Goal: Information Seeking & Learning: Learn about a topic

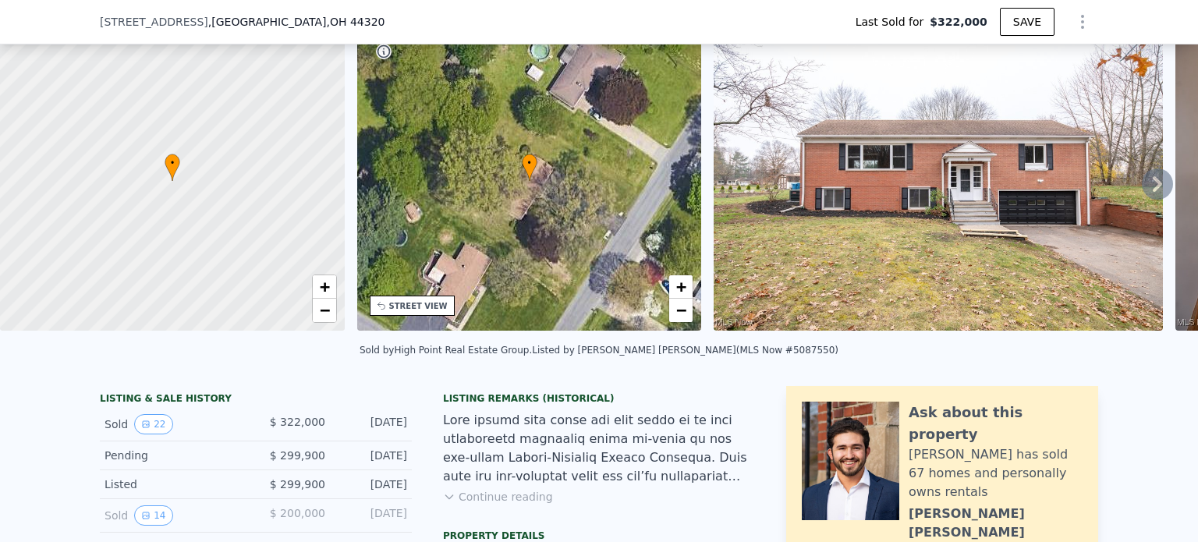
scroll to position [150, 0]
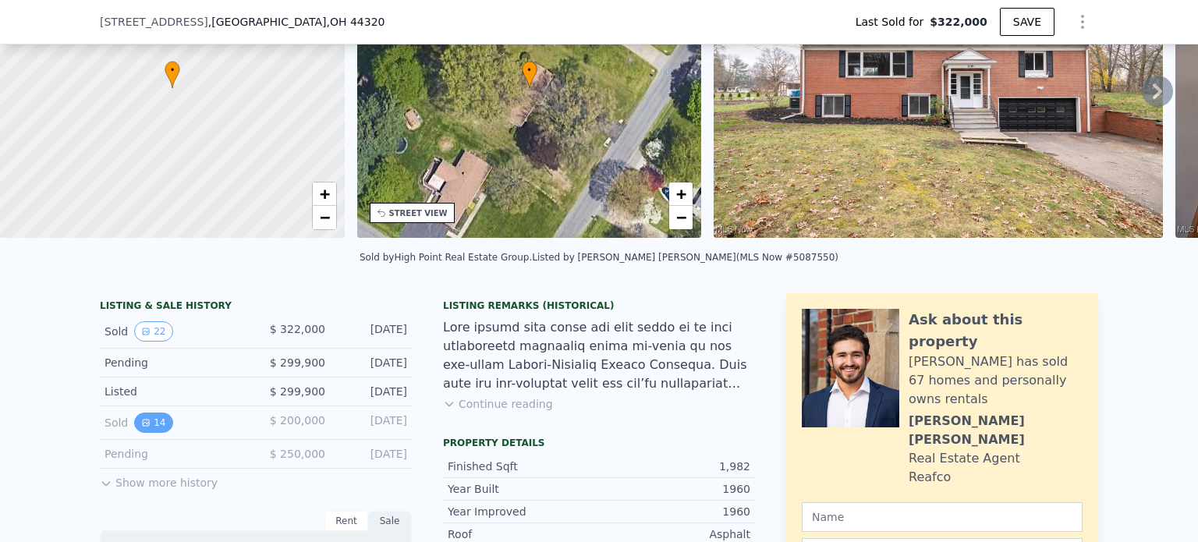
click at [147, 433] on button "14" at bounding box center [153, 423] width 38 height 20
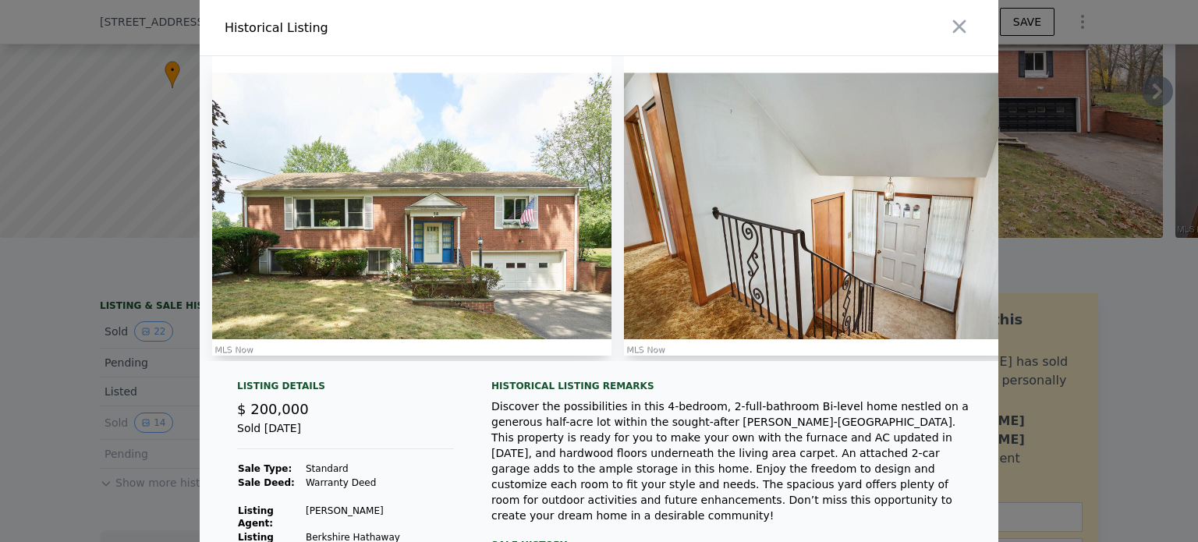
click at [63, 315] on div at bounding box center [599, 271] width 1198 height 542
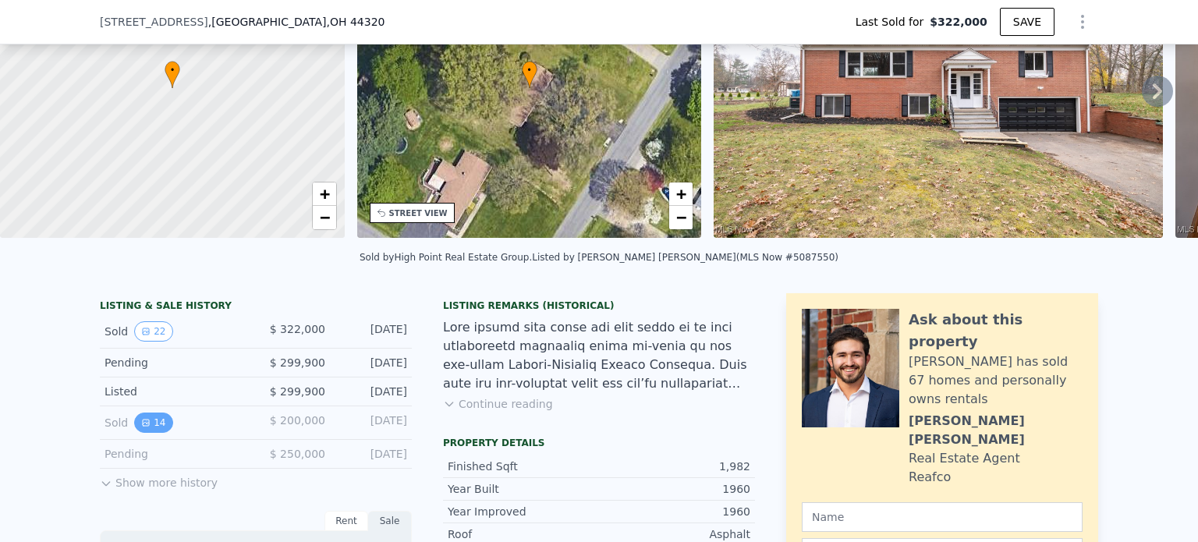
click at [144, 431] on button "14" at bounding box center [153, 423] width 38 height 20
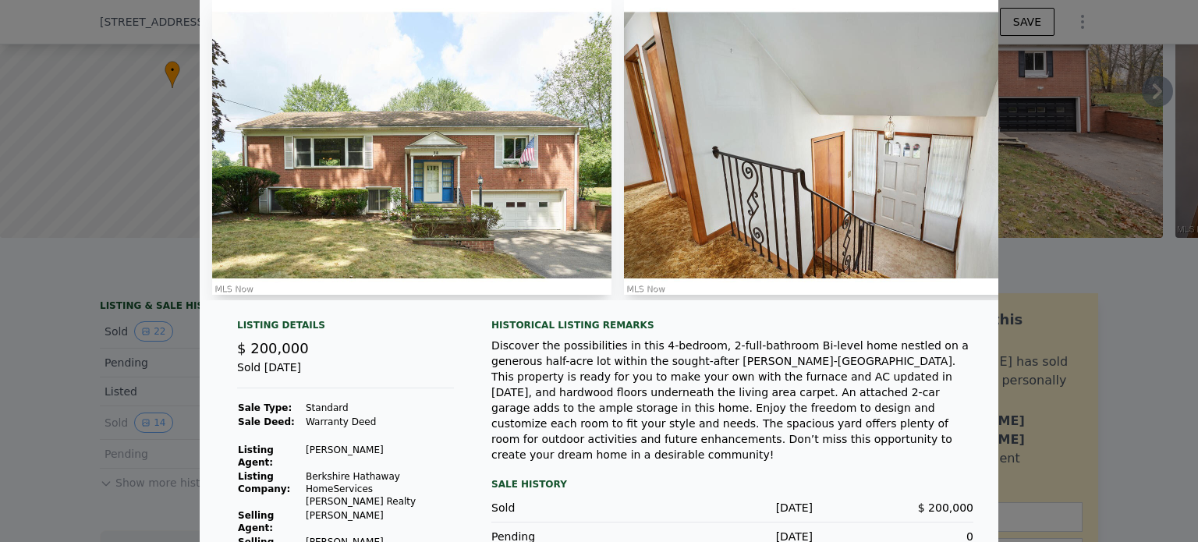
scroll to position [0, 0]
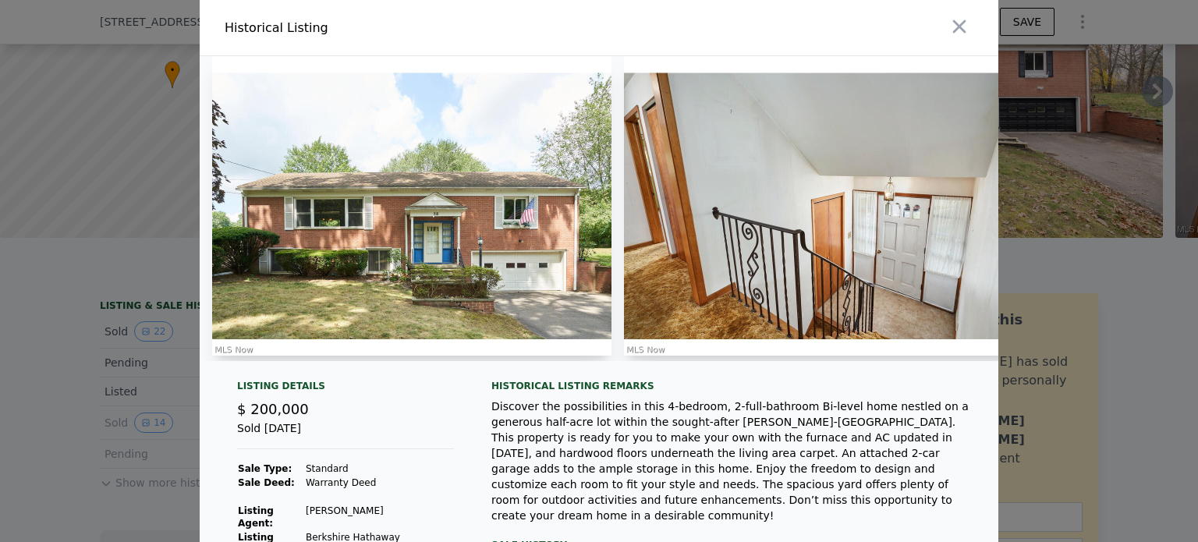
click at [790, 254] on img at bounding box center [823, 206] width 399 height 300
click at [846, 208] on img at bounding box center [823, 206] width 399 height 300
click at [378, 236] on img at bounding box center [411, 206] width 399 height 300
click at [401, 165] on img at bounding box center [411, 206] width 399 height 300
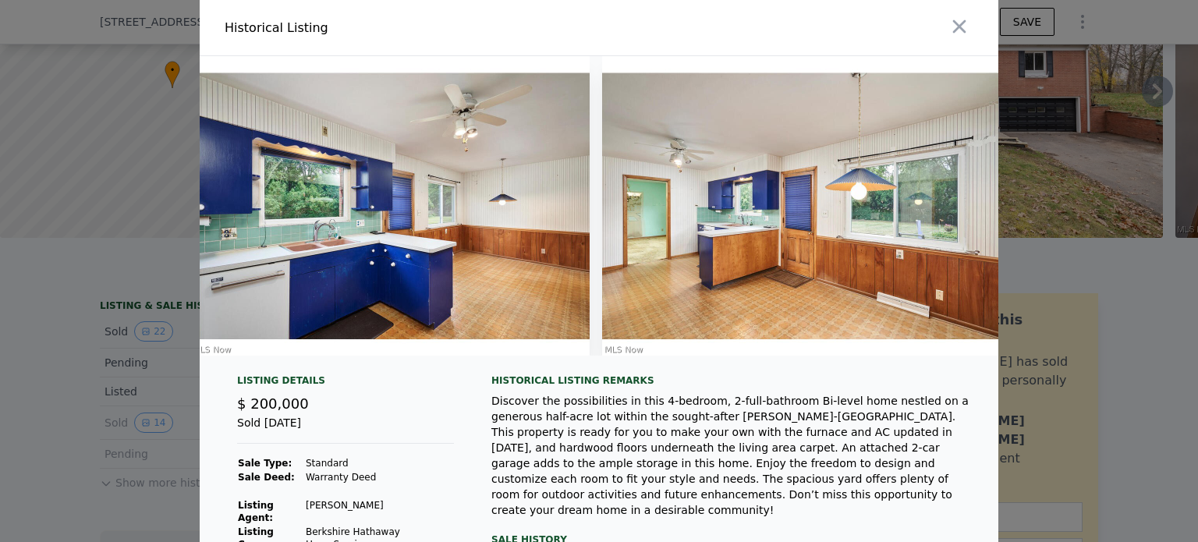
scroll to position [0, 1679]
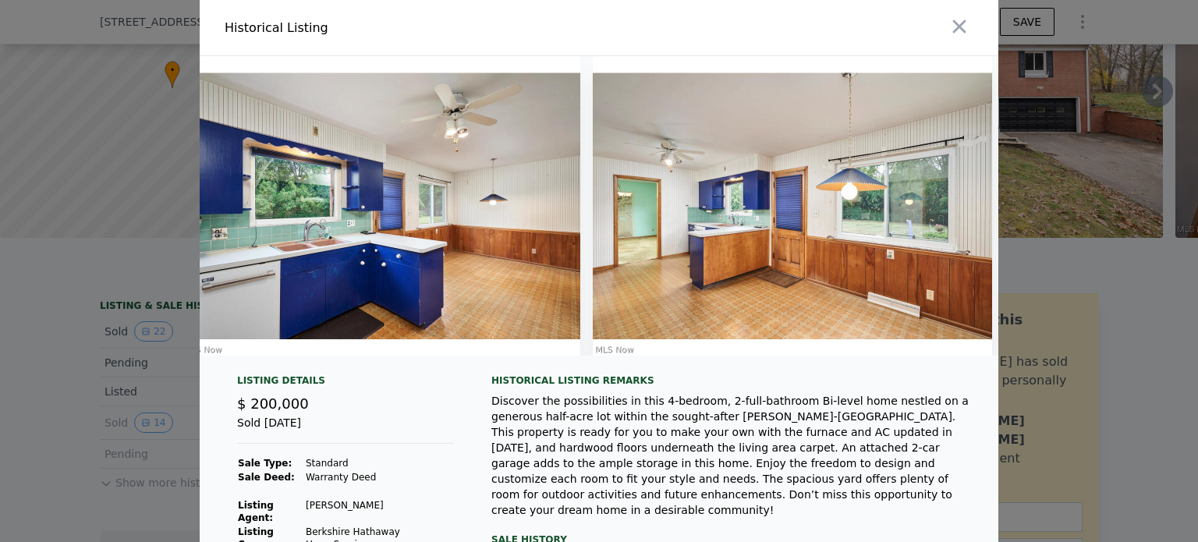
type input "$ 338,000"
type input "-$ 25,455"
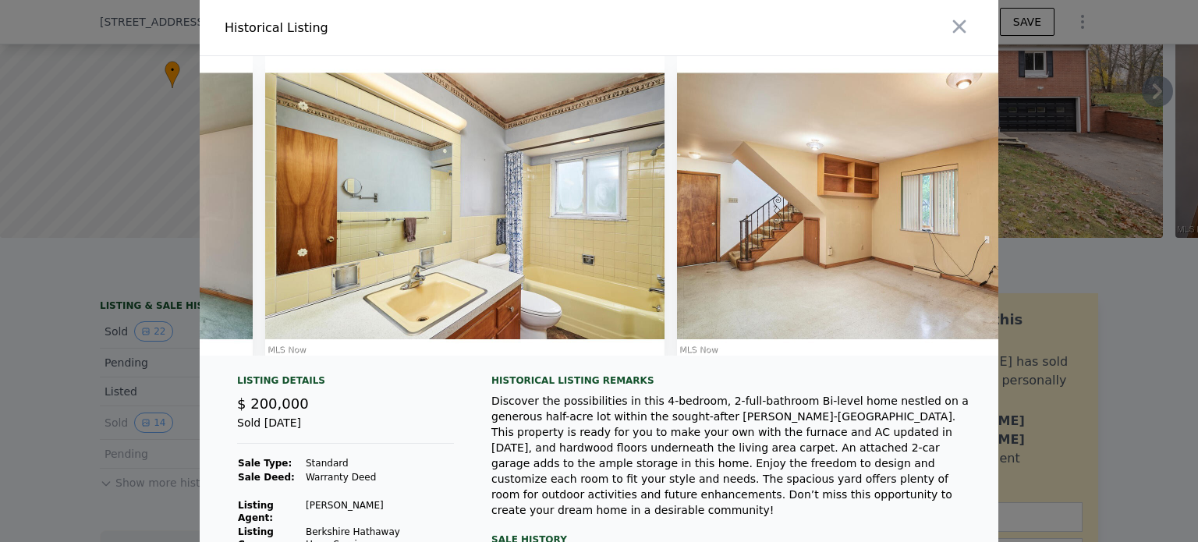
scroll to position [0, 3228]
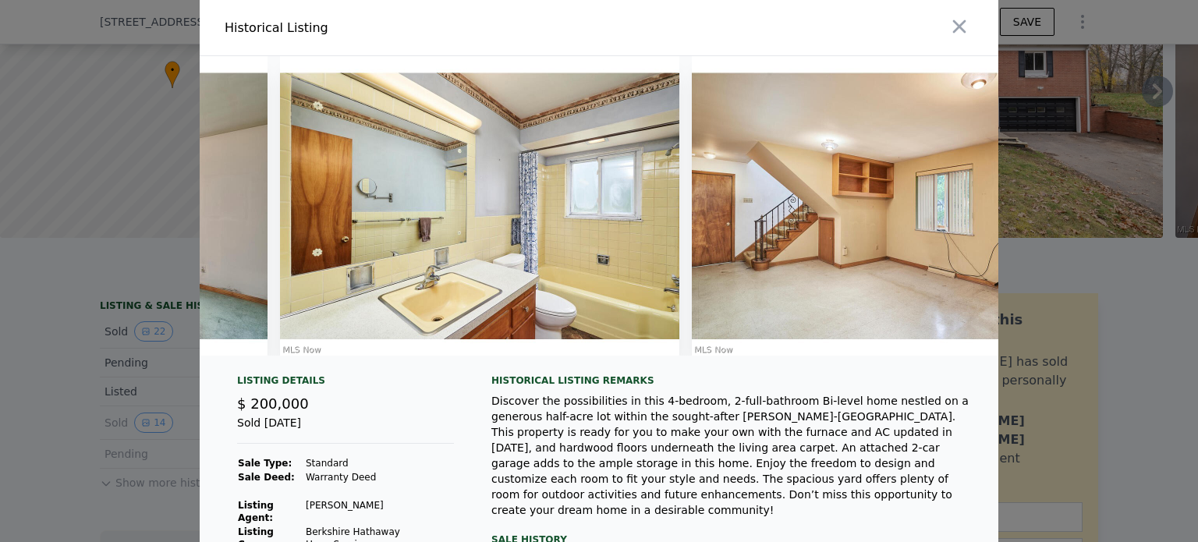
click at [532, 208] on img at bounding box center [479, 206] width 399 height 300
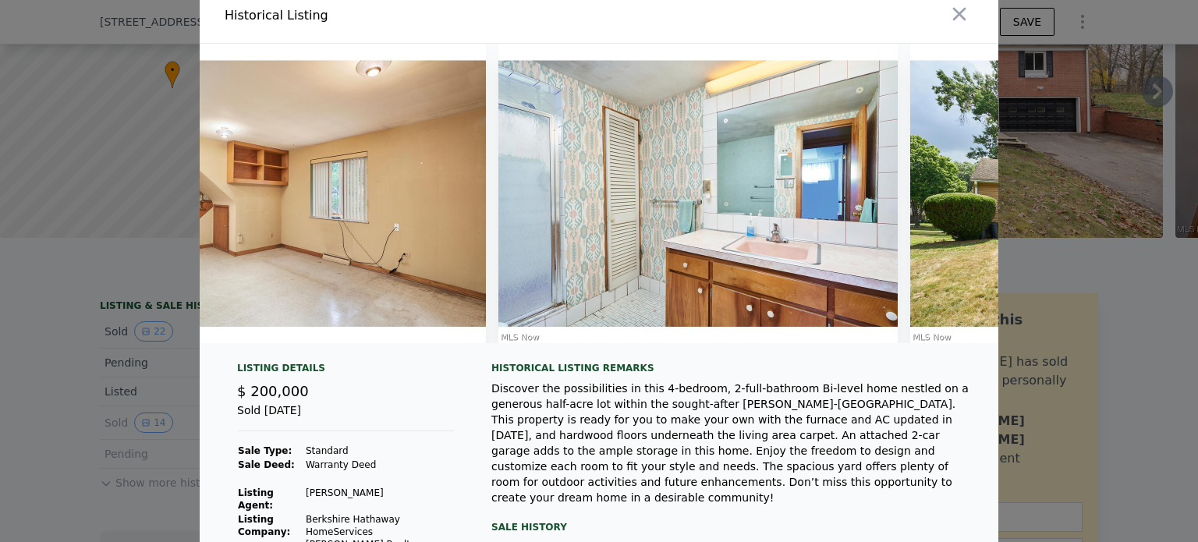
scroll to position [0, 0]
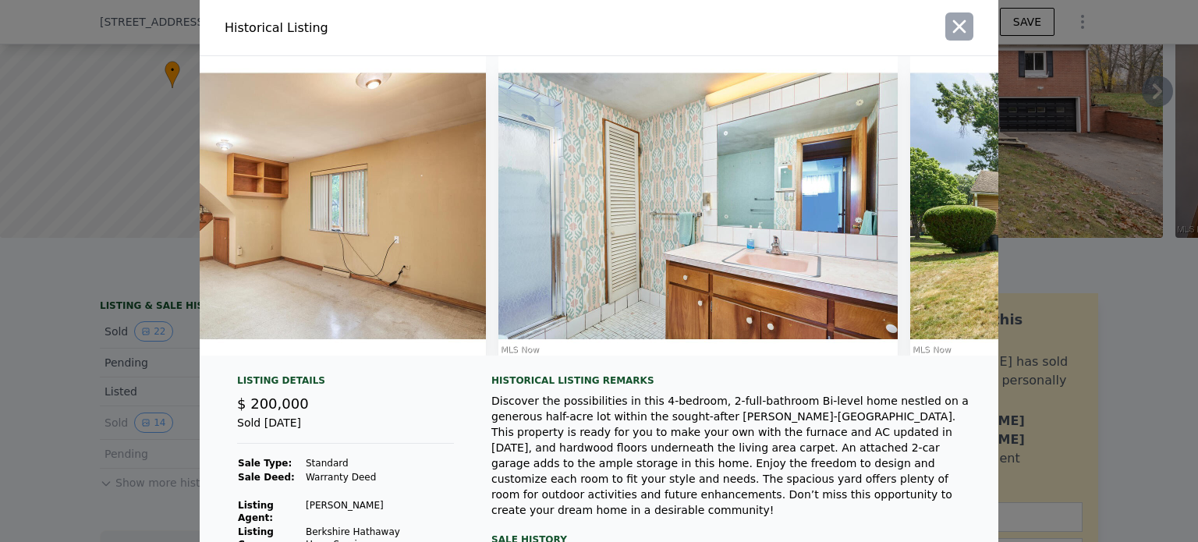
click at [953, 23] on icon "button" at bounding box center [959, 26] width 13 height 13
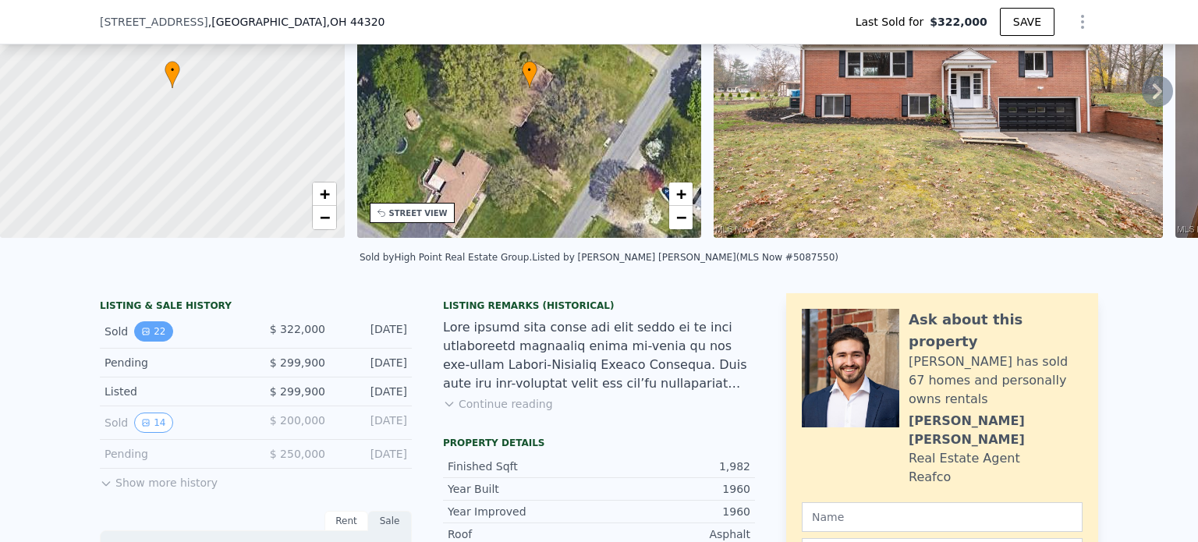
click at [147, 338] on button "22" at bounding box center [153, 331] width 38 height 20
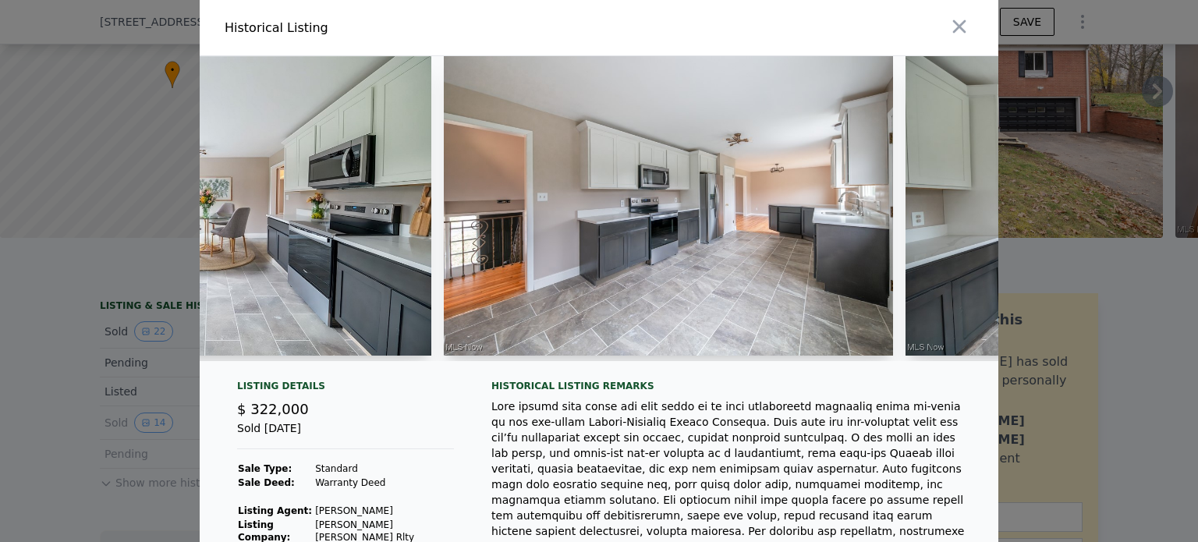
scroll to position [0, 1922]
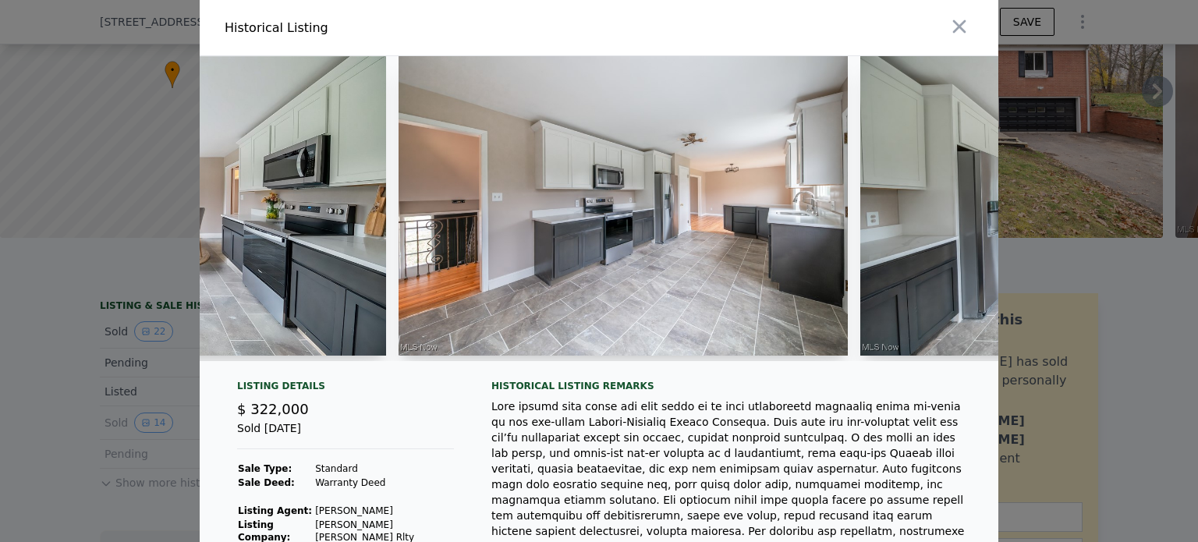
click at [471, 294] on img at bounding box center [623, 206] width 449 height 300
drag, startPoint x: 471, startPoint y: 294, endPoint x: 464, endPoint y: 300, distance: 9.4
drag, startPoint x: 1118, startPoint y: 2, endPoint x: 1148, endPoint y: 367, distance: 366.4
click at [1144, 388] on div at bounding box center [599, 271] width 1198 height 542
